Goal: Task Accomplishment & Management: Use online tool/utility

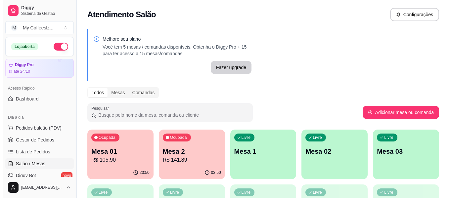
scroll to position [132, 0]
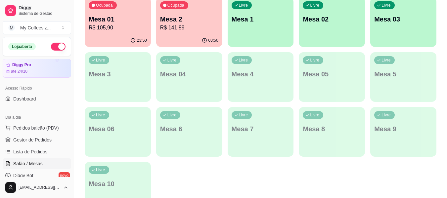
click at [258, 14] on div "Livre Mesa 1" at bounding box center [261, 18] width 66 height 42
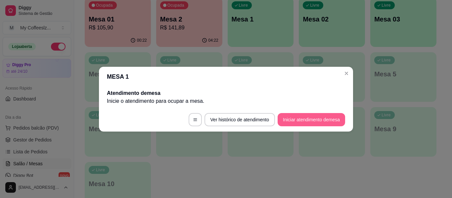
click at [298, 122] on button "Iniciar atendimento de mesa" at bounding box center [312, 119] width 68 height 13
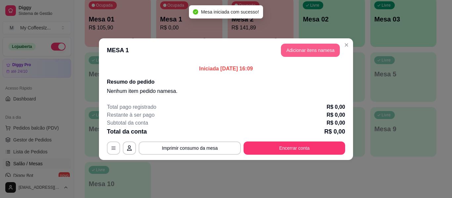
click at [312, 43] on header "MESA 1 Adicionar itens na mesa" at bounding box center [226, 50] width 254 height 24
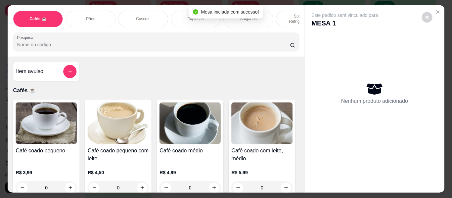
click at [311, 48] on div "Nenhum produto adicionado" at bounding box center [374, 93] width 126 height 130
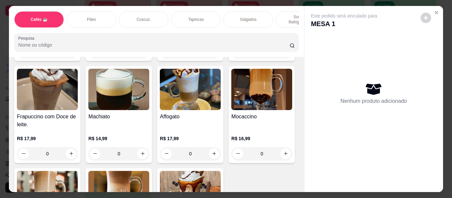
scroll to position [761, 0]
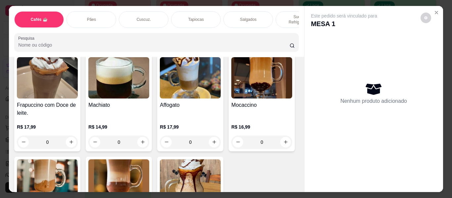
type input "1"
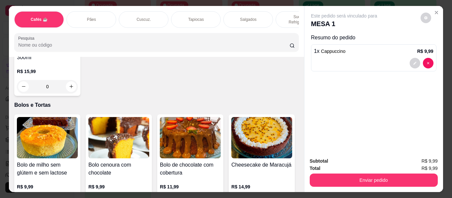
scroll to position [2846, 0]
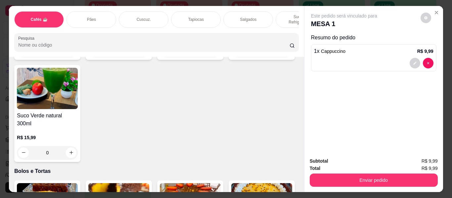
type input "1"
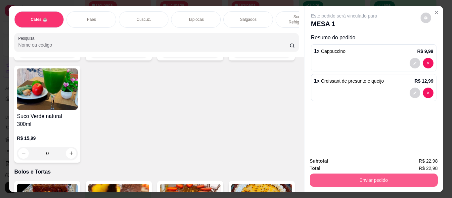
click at [356, 178] on button "Enviar pedido" at bounding box center [374, 180] width 128 height 13
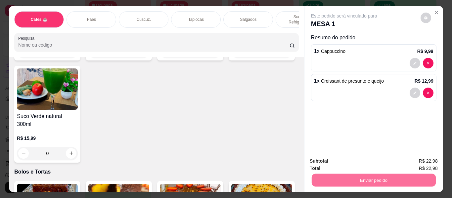
click at [423, 161] on button "Enviar pedido" at bounding box center [420, 161] width 36 height 12
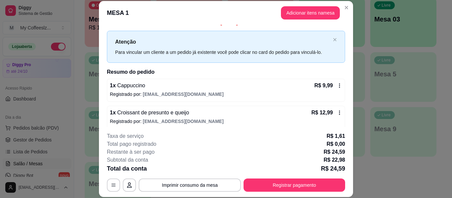
scroll to position [13, 0]
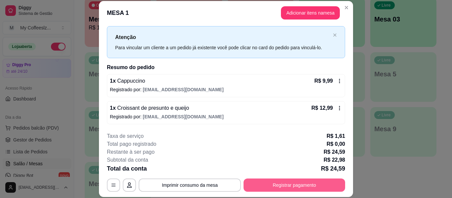
click at [281, 189] on button "Registrar pagamento" at bounding box center [295, 185] width 102 height 13
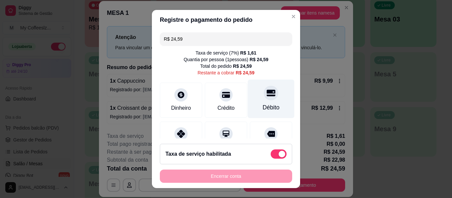
click at [267, 96] on icon at bounding box center [271, 93] width 9 height 7
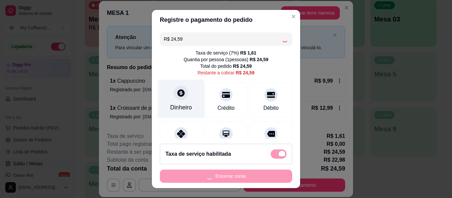
type input "R$ 0,00"
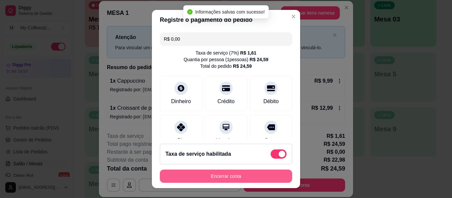
click at [222, 174] on button "Encerrar conta" at bounding box center [226, 176] width 132 height 13
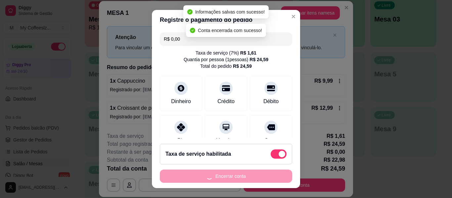
scroll to position [0, 0]
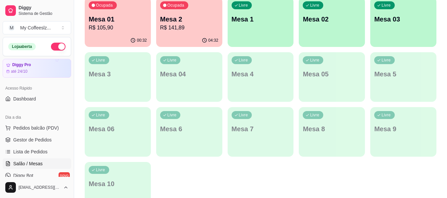
click at [249, 18] on p "Mesa 1" at bounding box center [261, 19] width 58 height 9
click at [258, 30] on div "Livre Mesa 1" at bounding box center [261, 18] width 66 height 42
click at [261, 24] on div "Livre Mesa 1" at bounding box center [261, 18] width 66 height 42
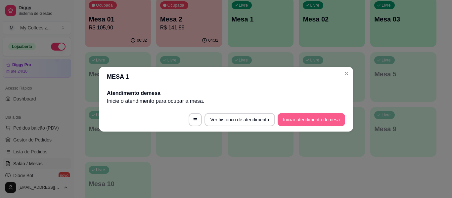
click at [295, 118] on button "Iniciar atendimento de mesa" at bounding box center [312, 119] width 68 height 13
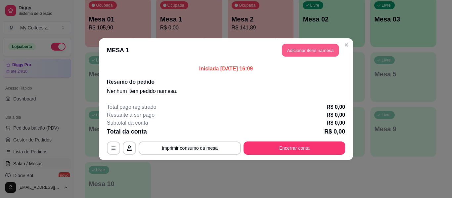
click at [296, 53] on button "Adicionar itens na mesa" at bounding box center [310, 50] width 57 height 13
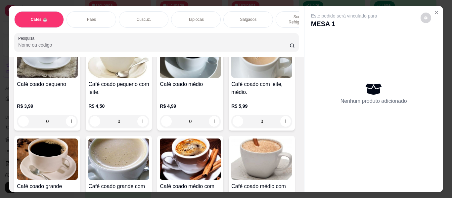
scroll to position [132, 0]
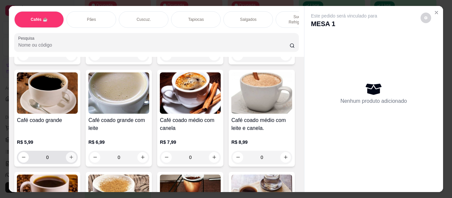
click at [76, 157] on button "increase-product-quantity" at bounding box center [71, 157] width 11 height 11
type input "1"
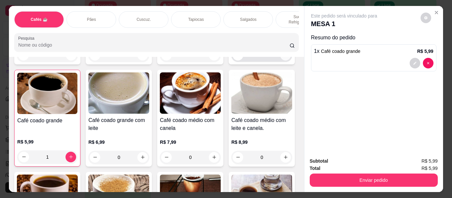
click at [280, 61] on button "increase-product-quantity" at bounding box center [285, 55] width 11 height 11
type input "1"
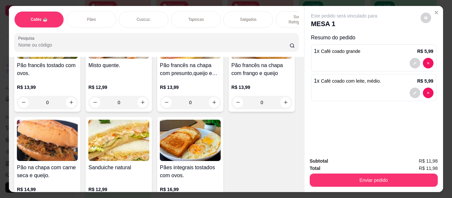
scroll to position [1125, 0]
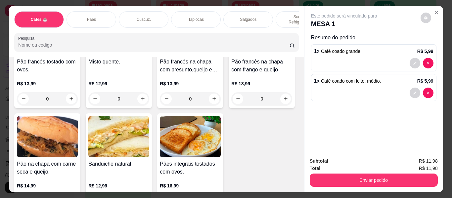
click at [262, 15] on div "Salgados" at bounding box center [248, 19] width 50 height 17
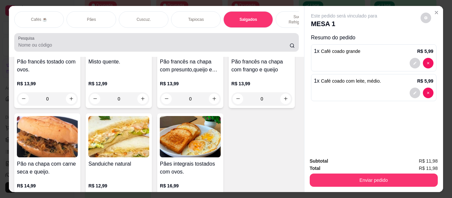
scroll to position [18, 0]
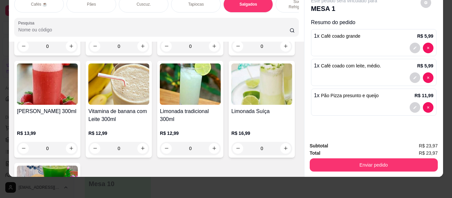
type input "2"
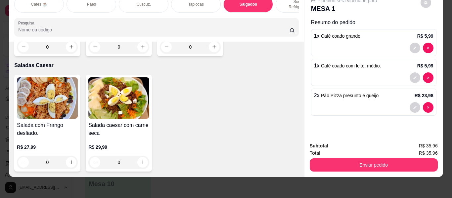
scroll to position [3992, 0]
type input "1"
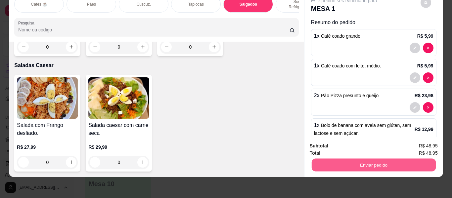
click at [349, 160] on button "Enviar pedido" at bounding box center [373, 165] width 124 height 13
click at [426, 146] on button "Enviar pedido" at bounding box center [420, 144] width 36 height 12
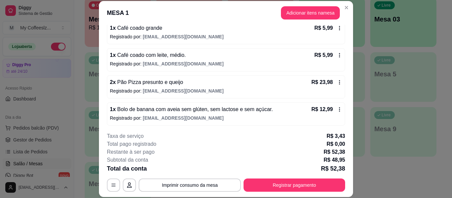
scroll to position [68, 0]
